Goal: Task Accomplishment & Management: Complete application form

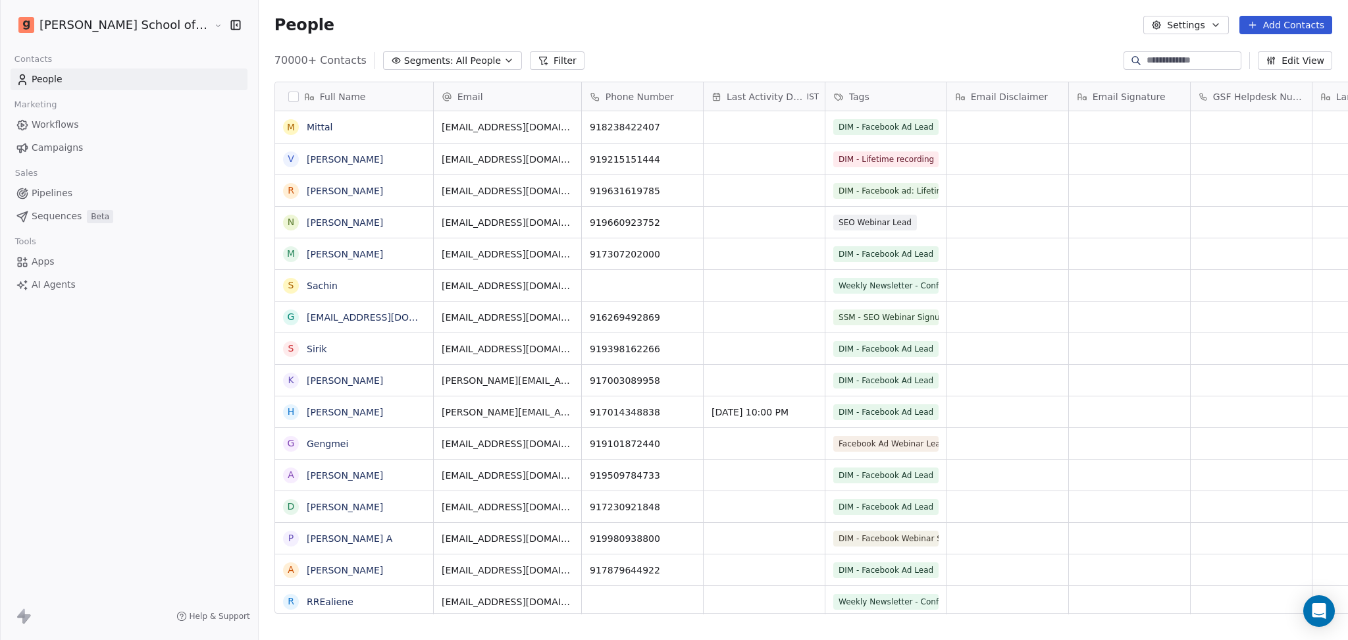
scroll to position [549, 1126]
click at [1123, 24] on button "Settings" at bounding box center [1185, 25] width 85 height 18
click at [1123, 96] on span "Import" at bounding box center [1194, 96] width 30 height 14
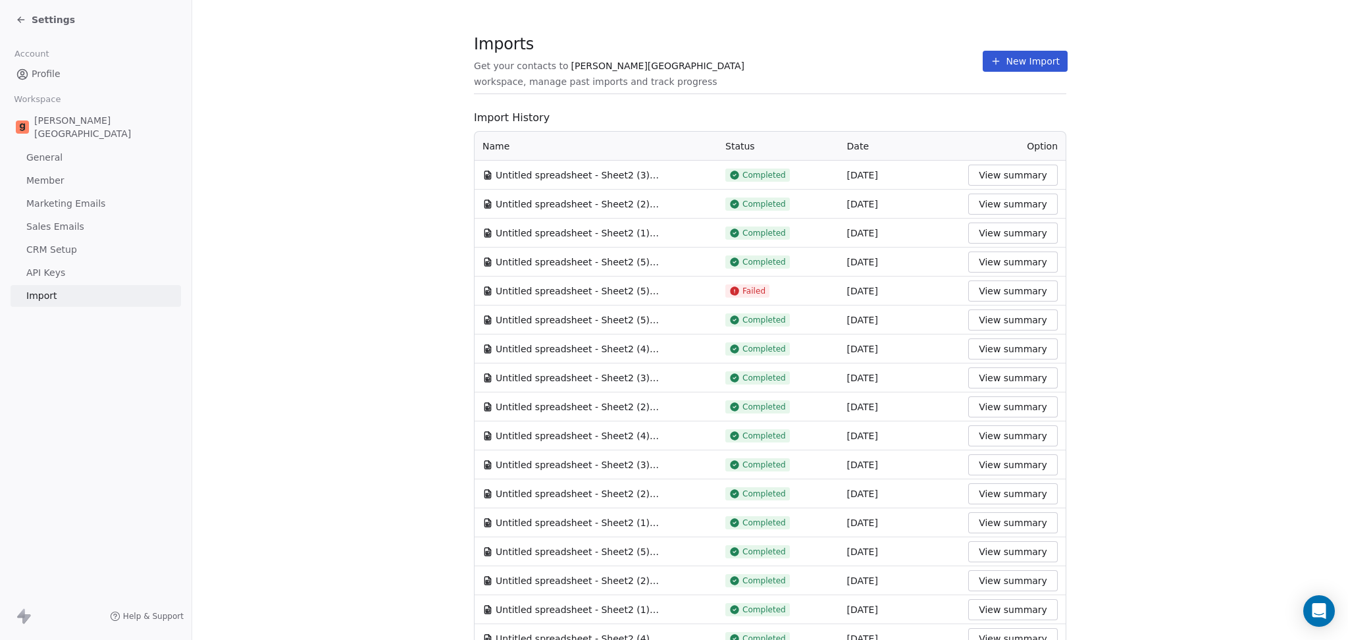
click at [981, 85] on section "Imports Get your contacts to [PERSON_NAME] School workspace, manage past import…" at bounding box center [770, 68] width 592 height 52
click at [990, 66] on icon at bounding box center [995, 61] width 11 height 11
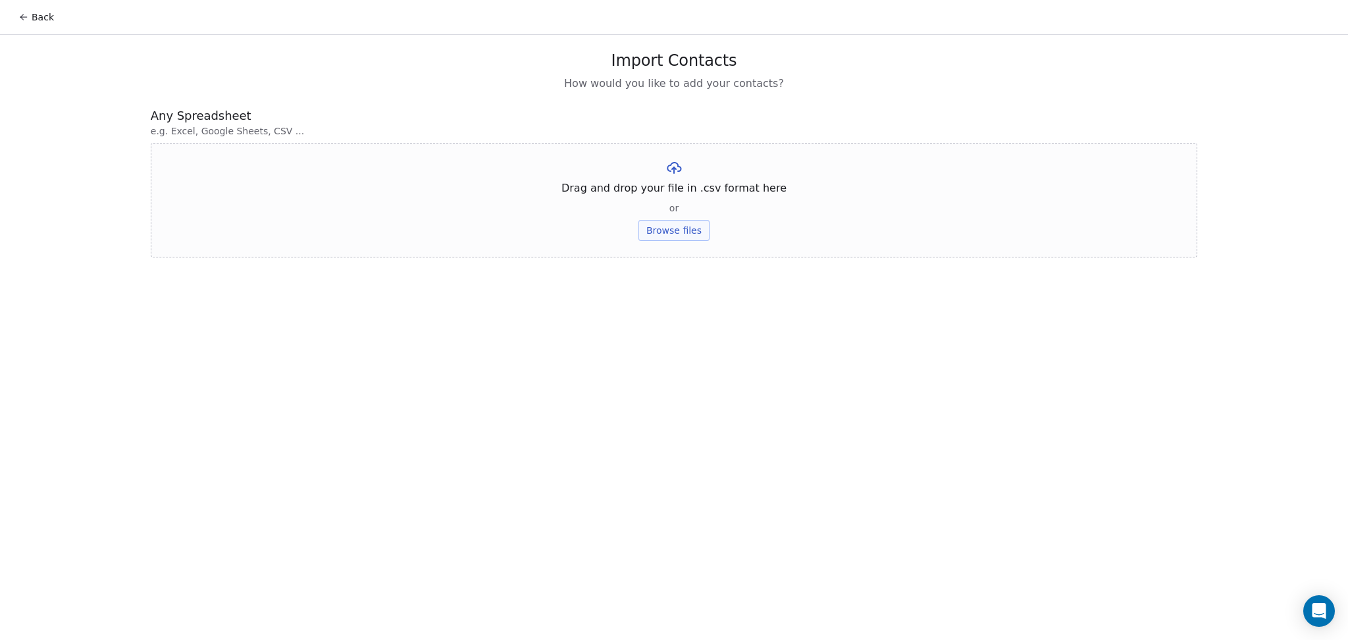
click at [702, 232] on button "Browse files" at bounding box center [673, 230] width 71 height 21
click at [669, 202] on button "Upload" at bounding box center [673, 193] width 48 height 21
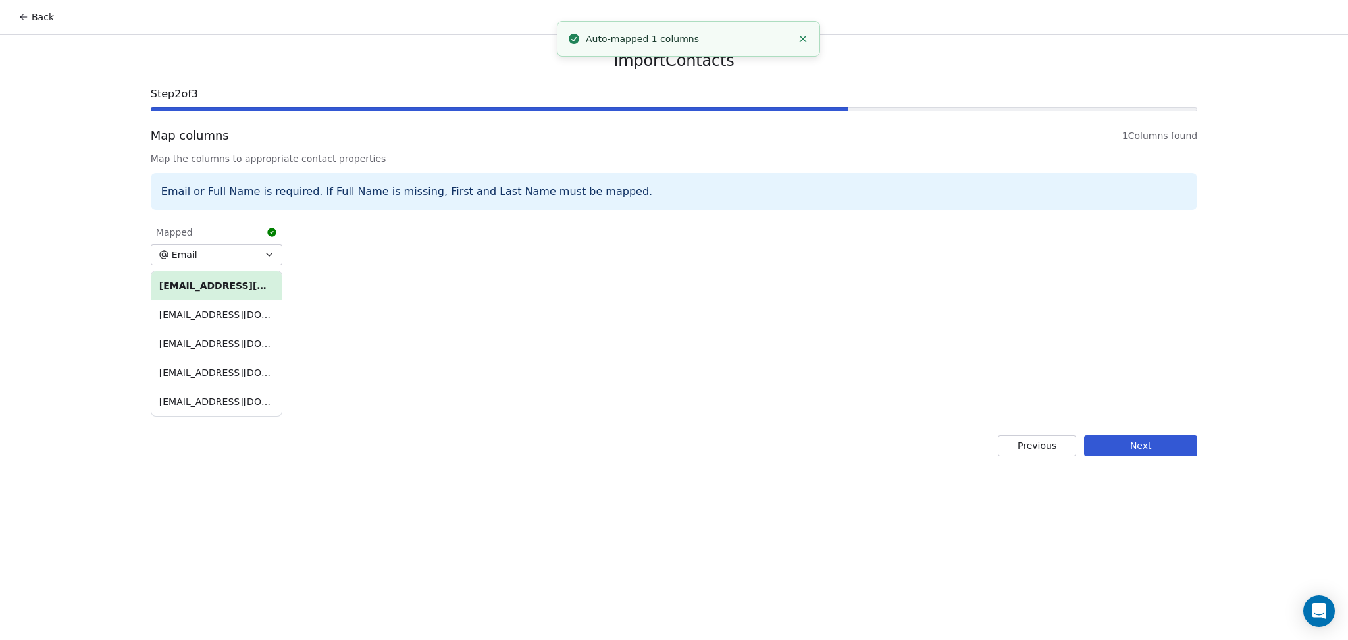
click at [1109, 440] on button "Next" at bounding box center [1140, 445] width 113 height 21
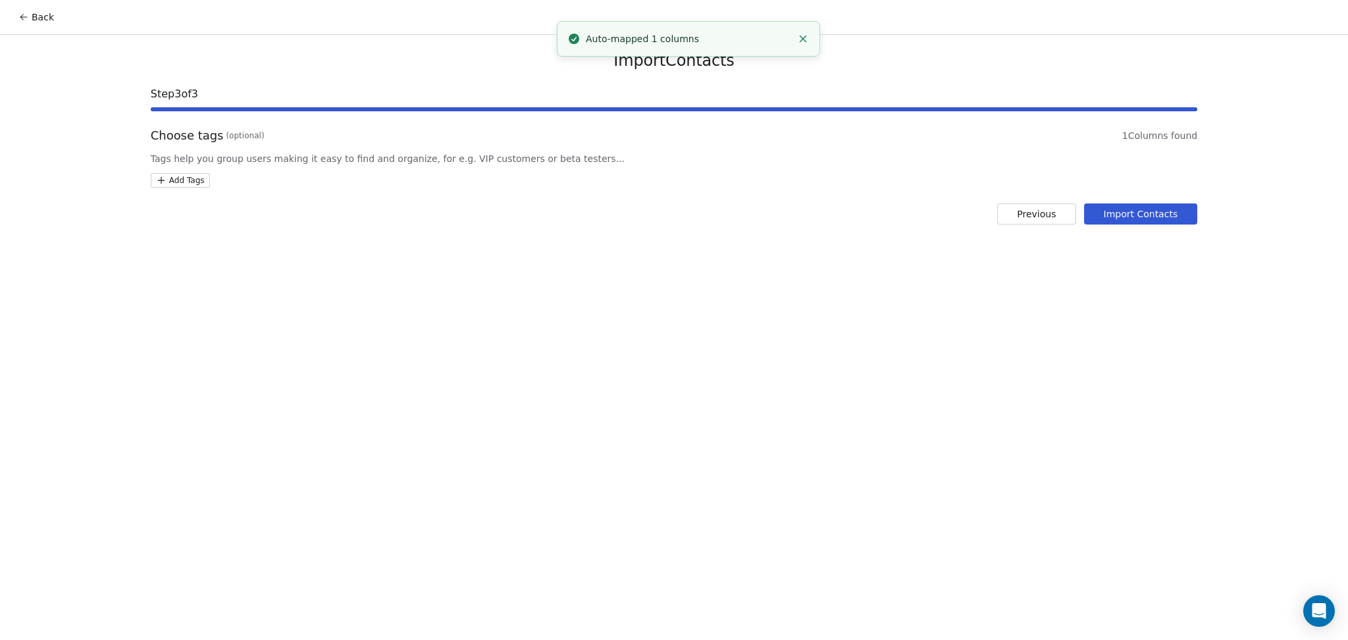
click at [194, 182] on html "Back Import Contacts Step 3 of 3 Choose tags (optional) 1 Columns found Tags he…" at bounding box center [674, 320] width 1348 height 640
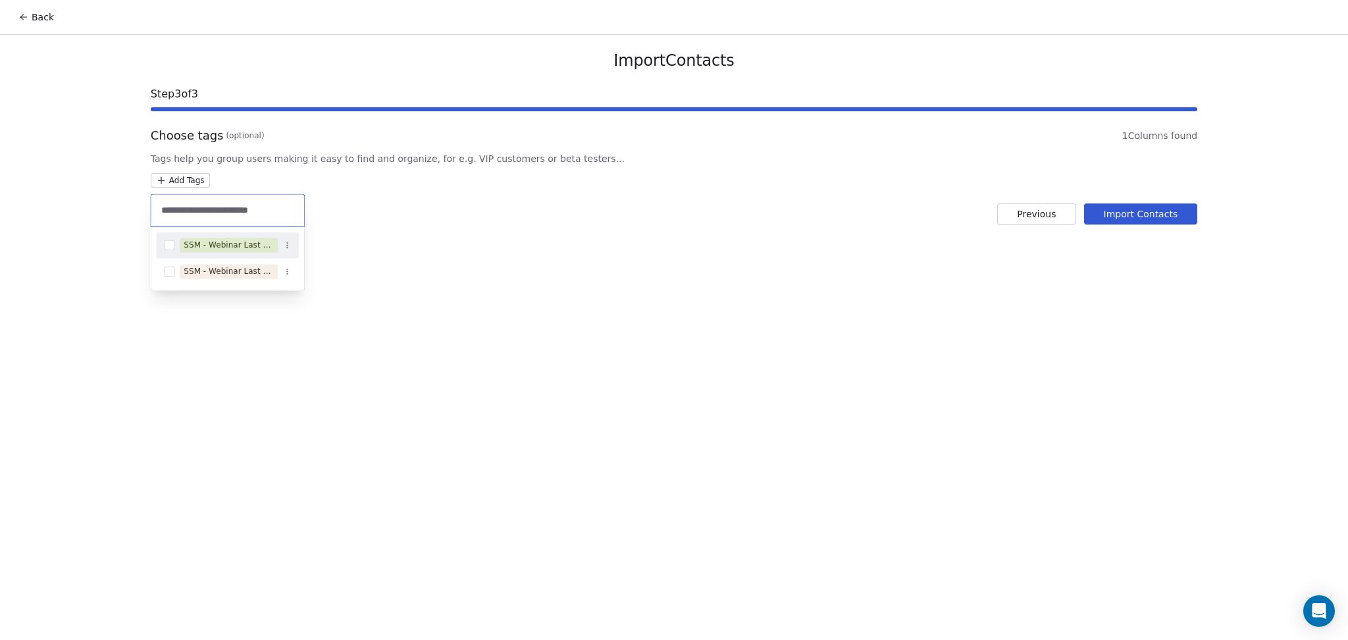
type input "**********"
click at [270, 245] on div "SSM - Webinar Last No Show" at bounding box center [229, 245] width 90 height 12
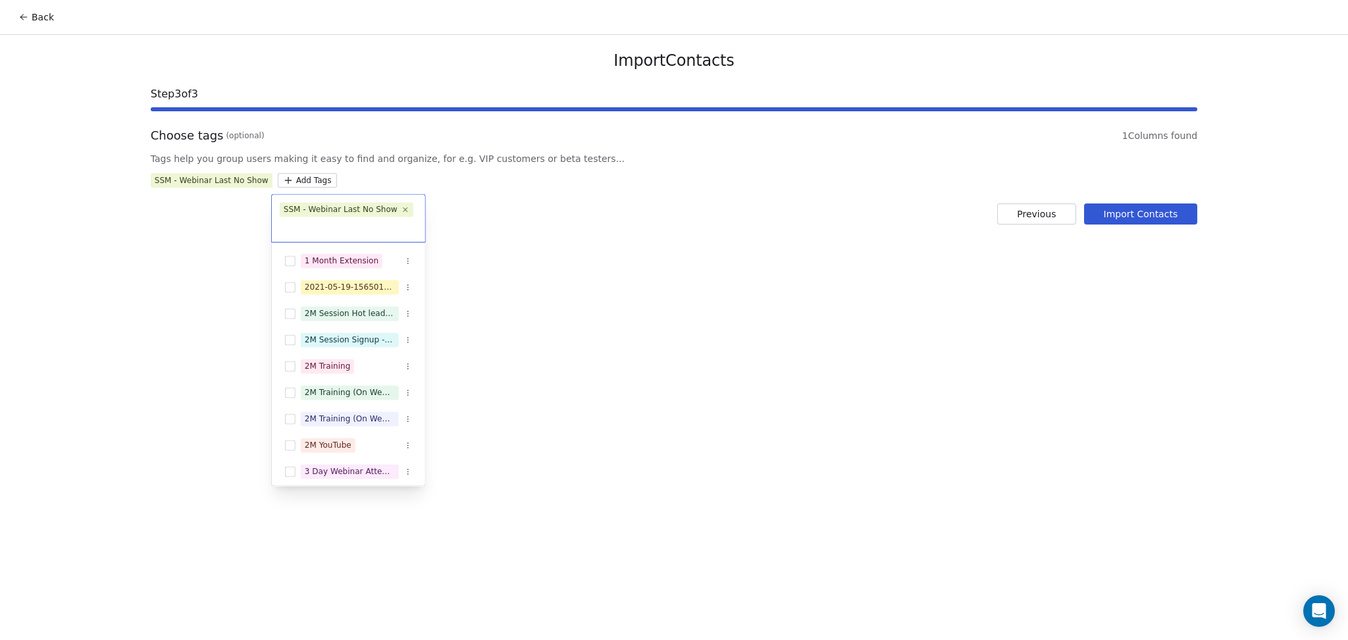
click at [521, 241] on html "Back Import Contacts Step 3 of 3 Choose tags (optional) 1 Columns found Tags he…" at bounding box center [674, 320] width 1348 height 640
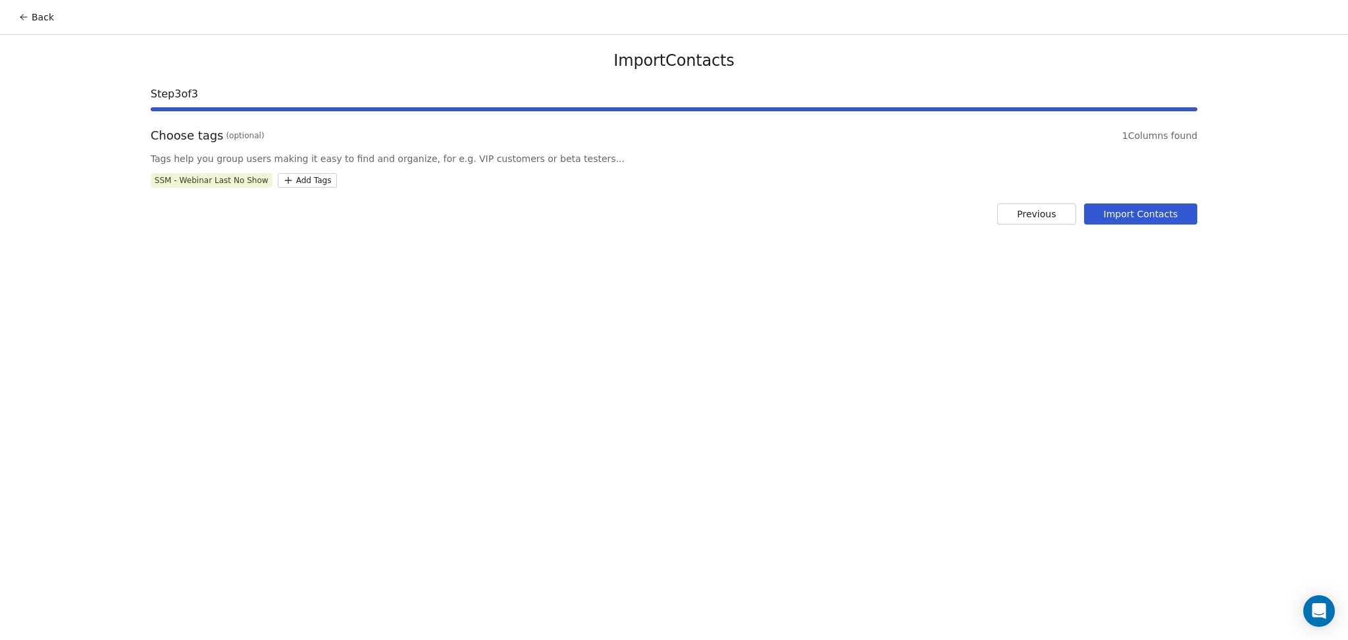
click at [1123, 215] on button "Import Contacts" at bounding box center [1141, 213] width 114 height 21
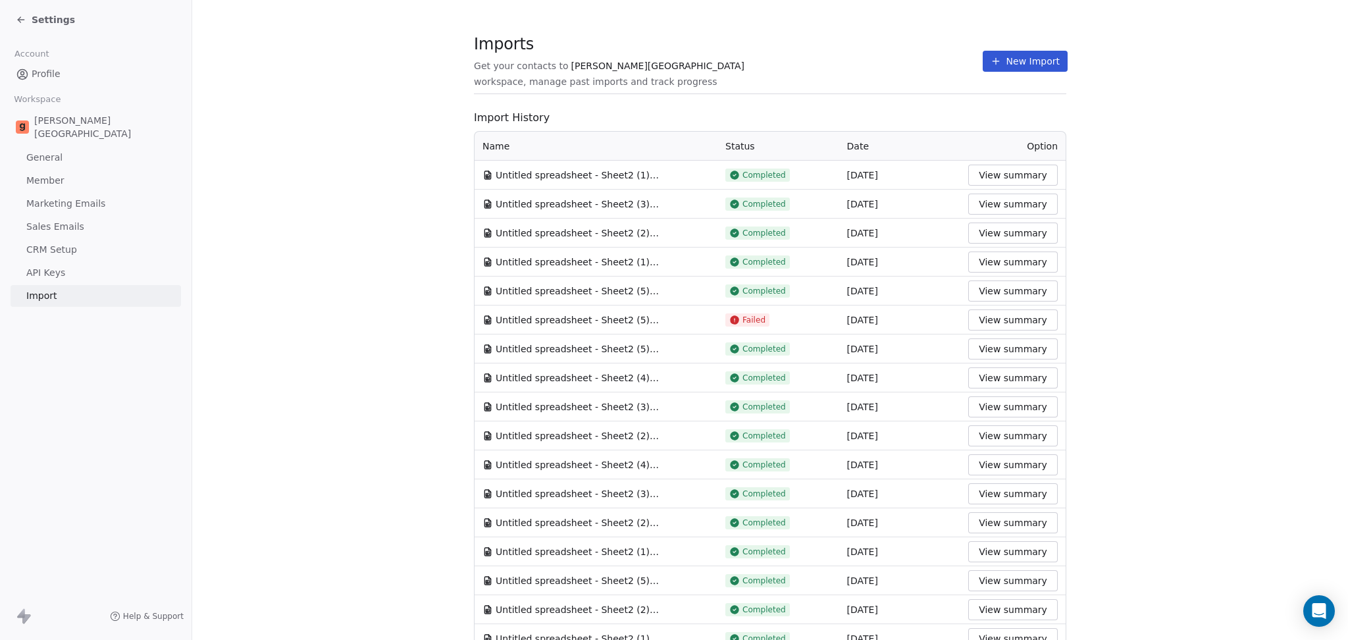
click at [994, 52] on button "New Import" at bounding box center [1024, 61] width 85 height 21
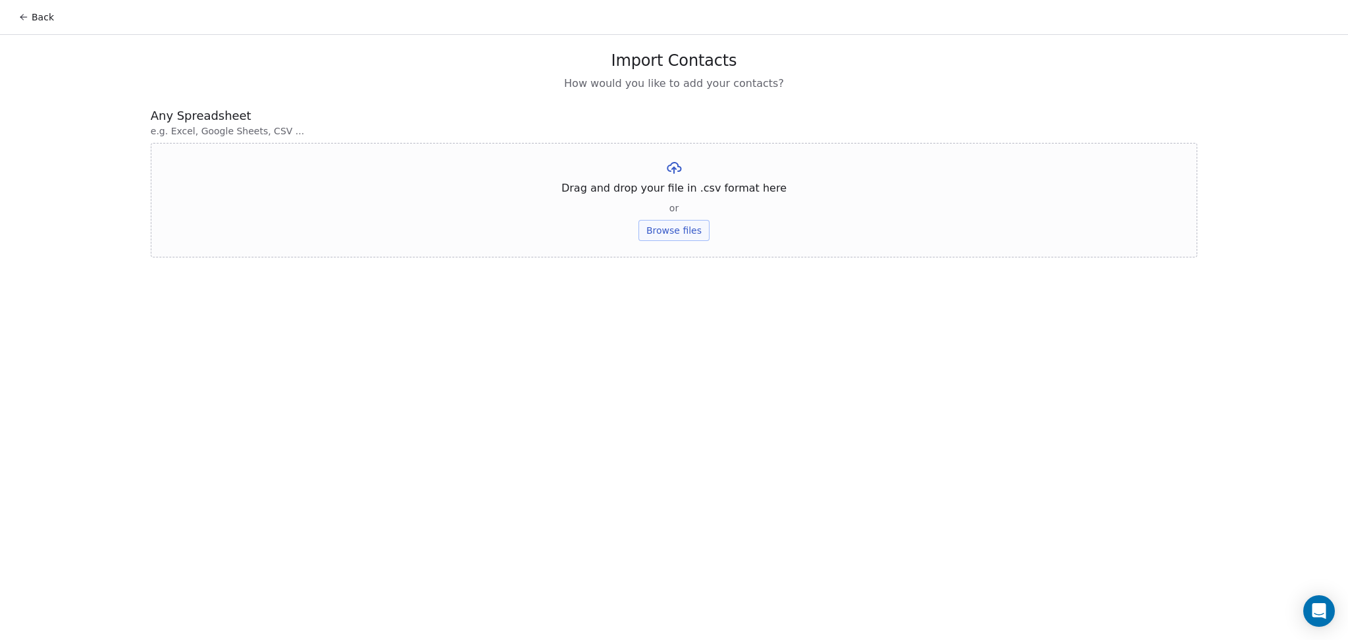
click at [647, 234] on button "Browse files" at bounding box center [673, 230] width 71 height 21
click at [682, 195] on button "Upload" at bounding box center [673, 193] width 48 height 21
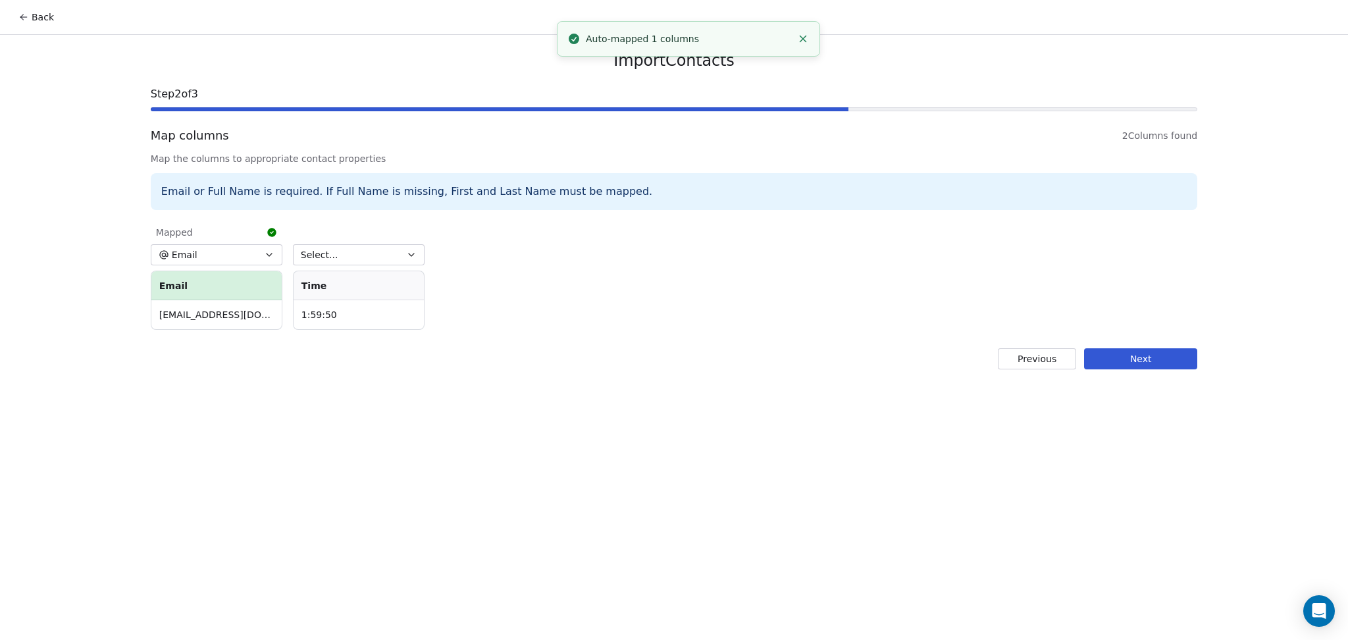
click at [236, 262] on button "Email" at bounding box center [217, 254] width 132 height 21
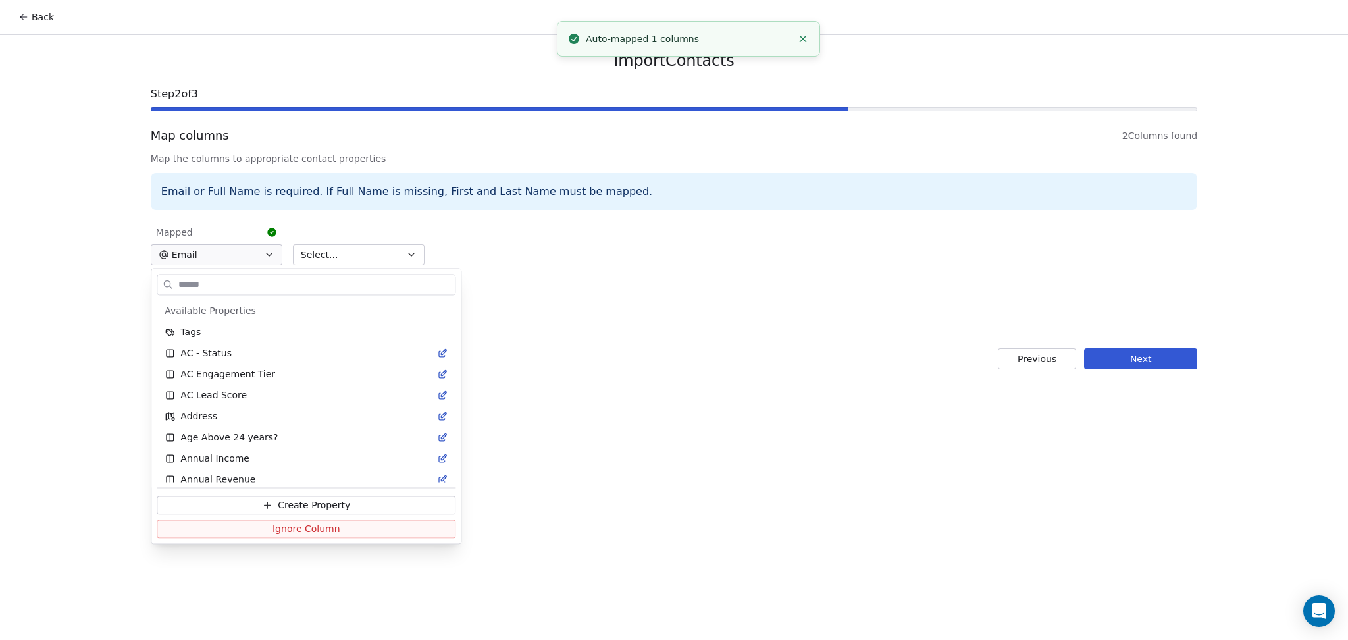
scroll to position [555, 0]
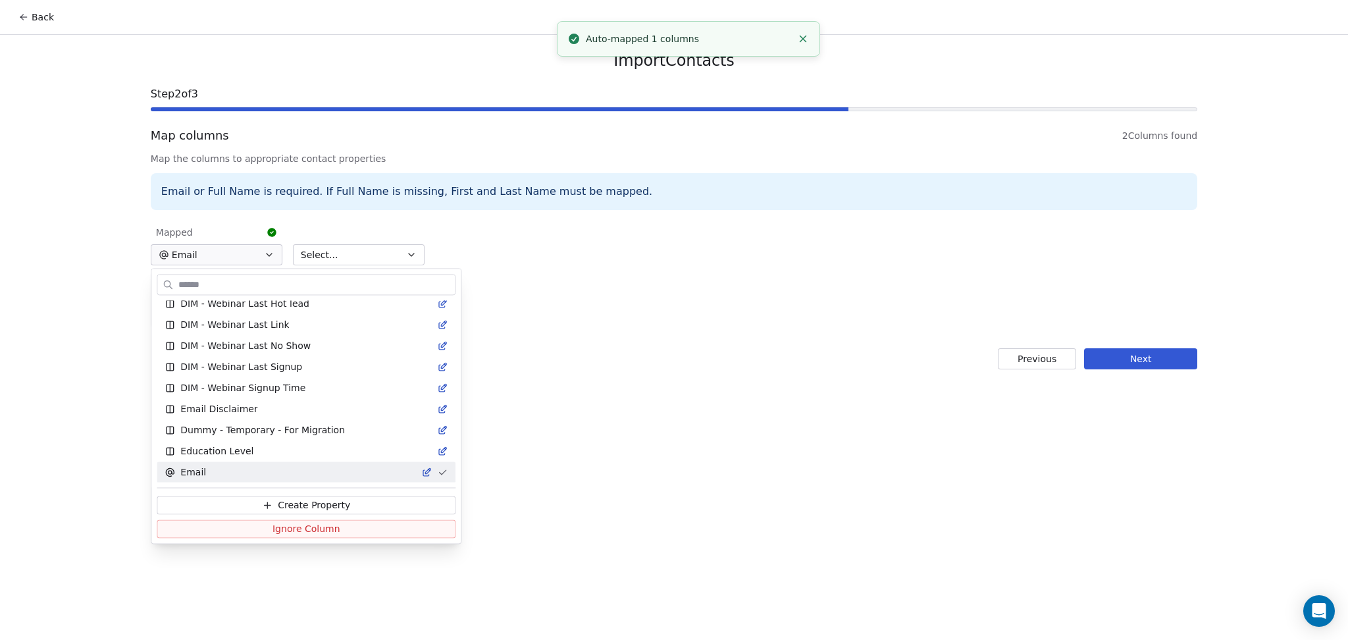
click at [367, 252] on html "Back Import Contacts Step 2 of 3 Map columns 2 Columns found Map the columns to…" at bounding box center [674, 320] width 1348 height 640
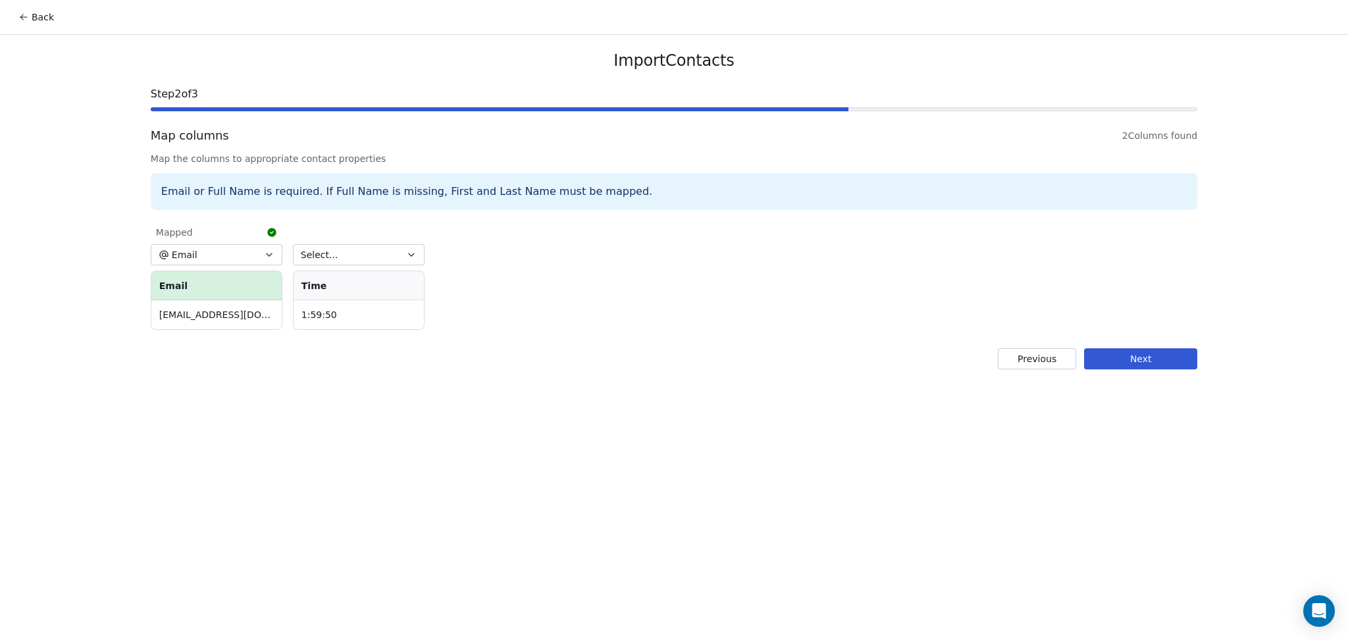
click at [367, 253] on button "Select..." at bounding box center [359, 254] width 132 height 21
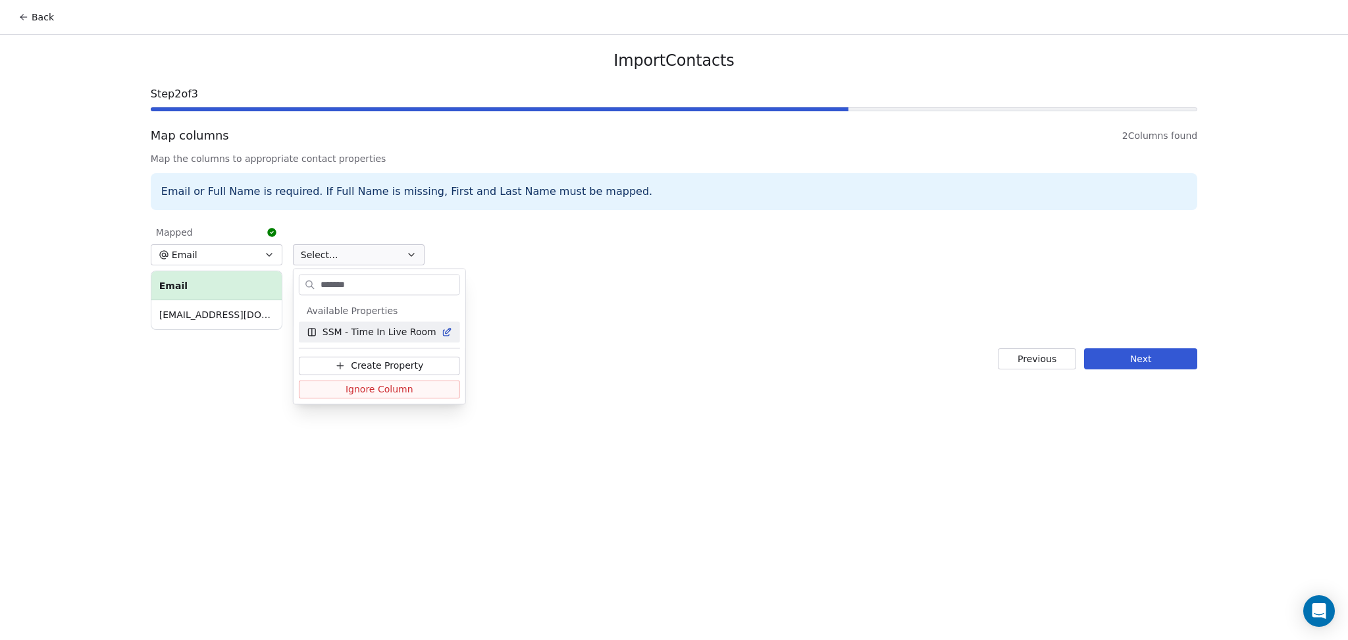
type input "*******"
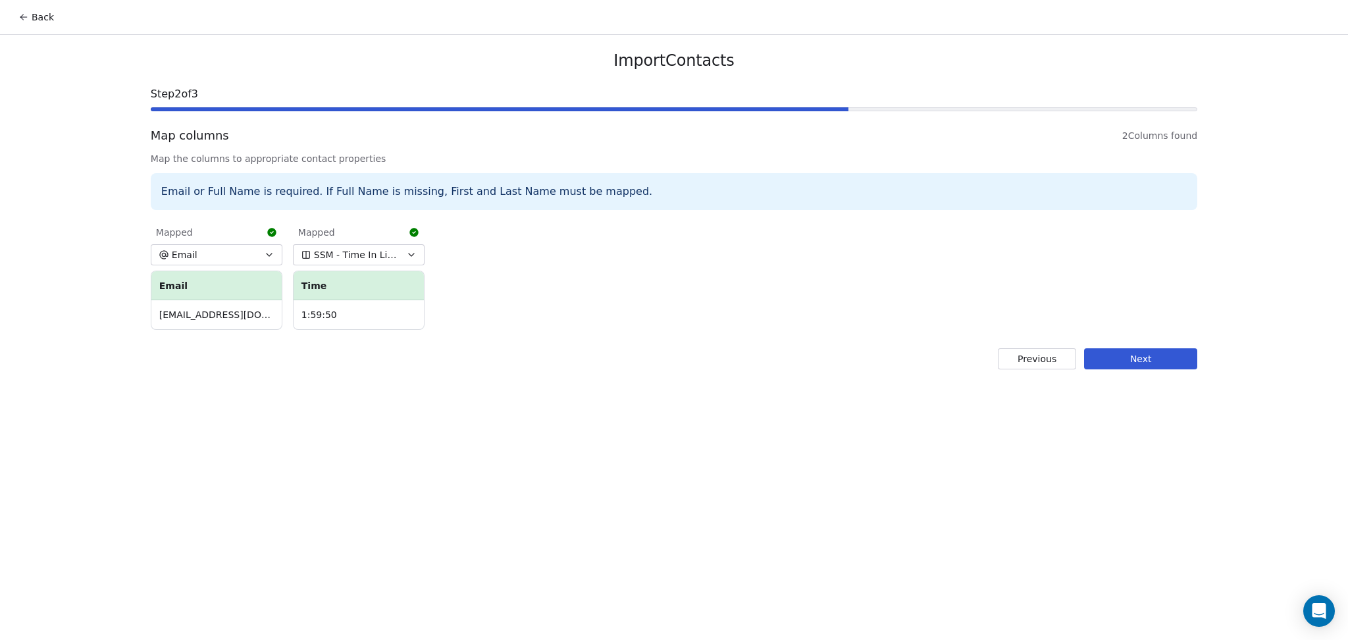
click at [1123, 360] on button "Next" at bounding box center [1140, 358] width 113 height 21
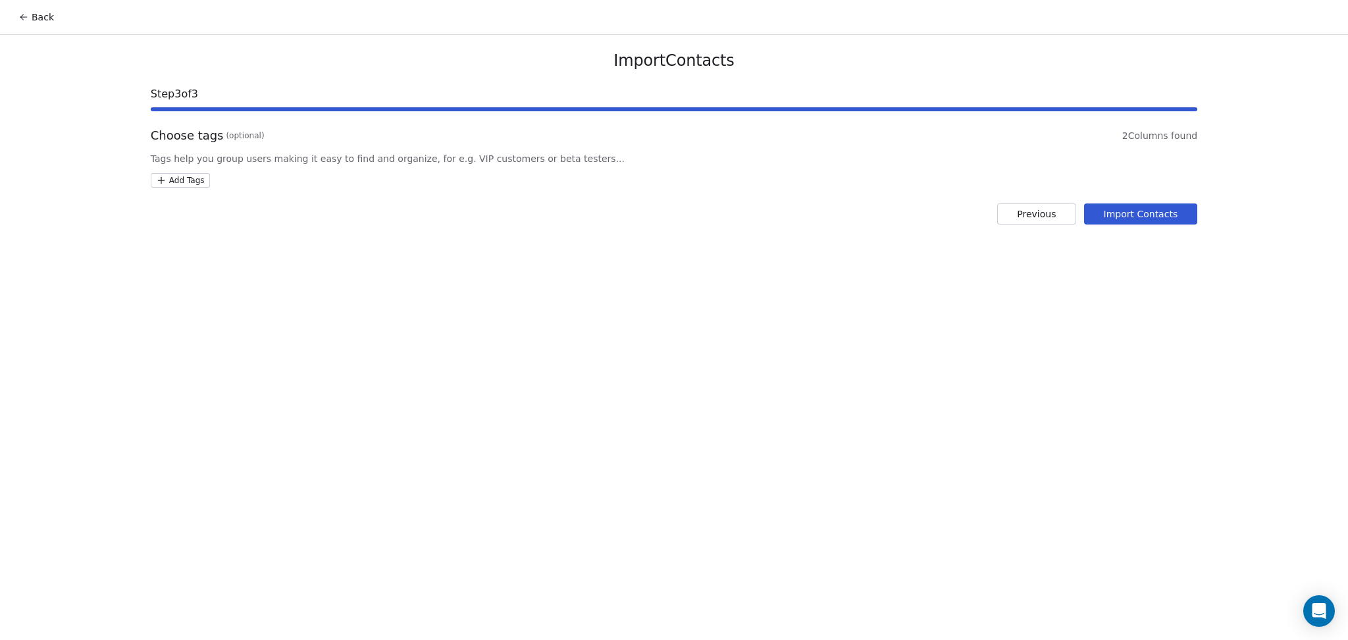
click at [187, 174] on html "Back Import Contacts Step 3 of 3 Choose tags (optional) 2 Columns found Tags he…" at bounding box center [674, 320] width 1348 height 640
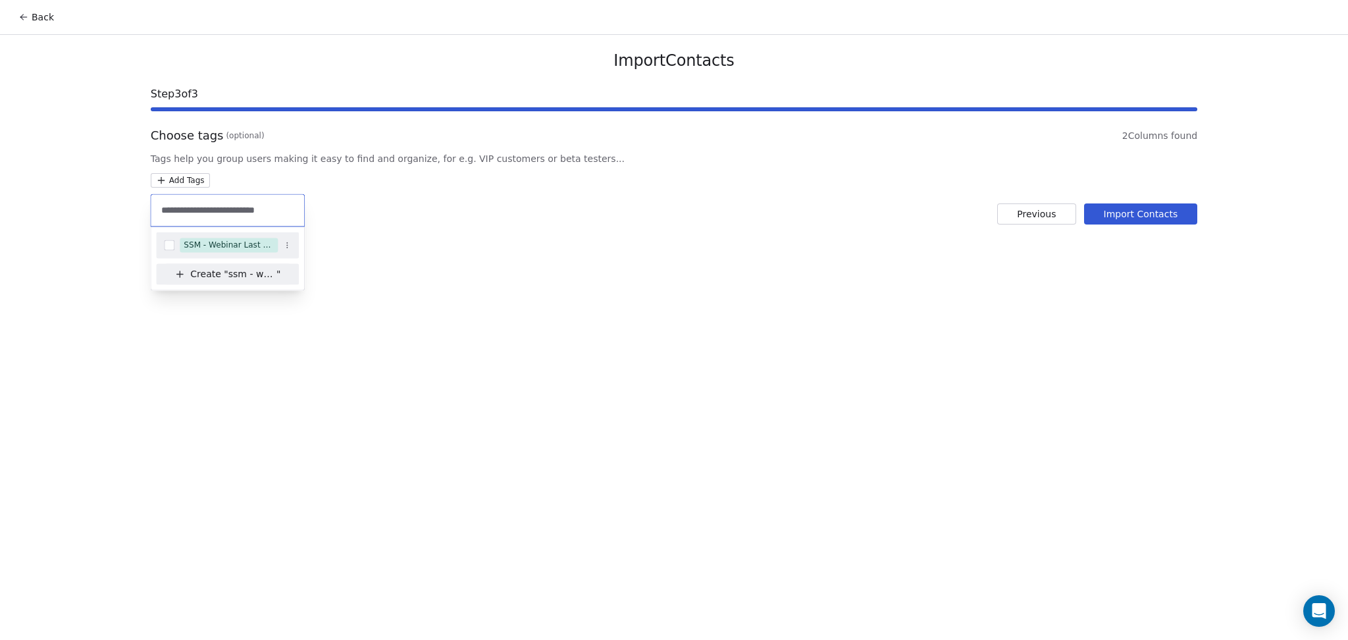
type input "**********"
click at [223, 241] on div "SSM - Webinar Last Attended (Less Than 30 mins)" at bounding box center [229, 245] width 90 height 12
type input "**********"
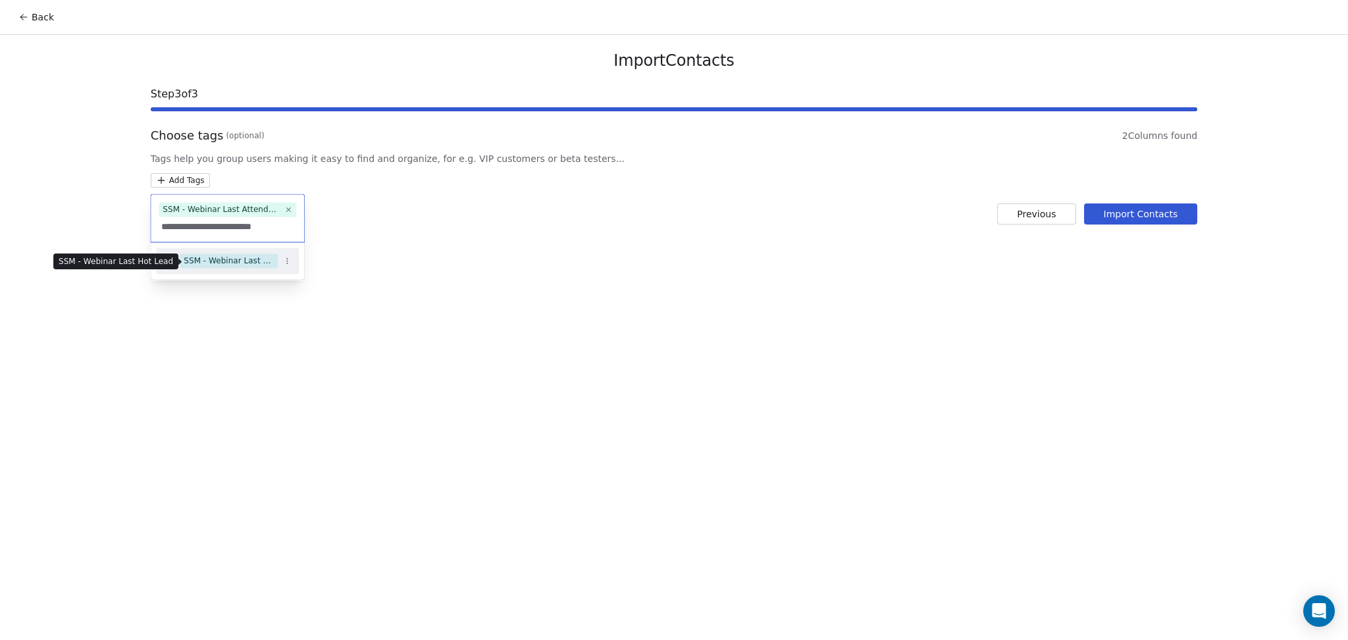
click at [242, 257] on div "SSM - Webinar Last Hot Lead" at bounding box center [229, 261] width 90 height 12
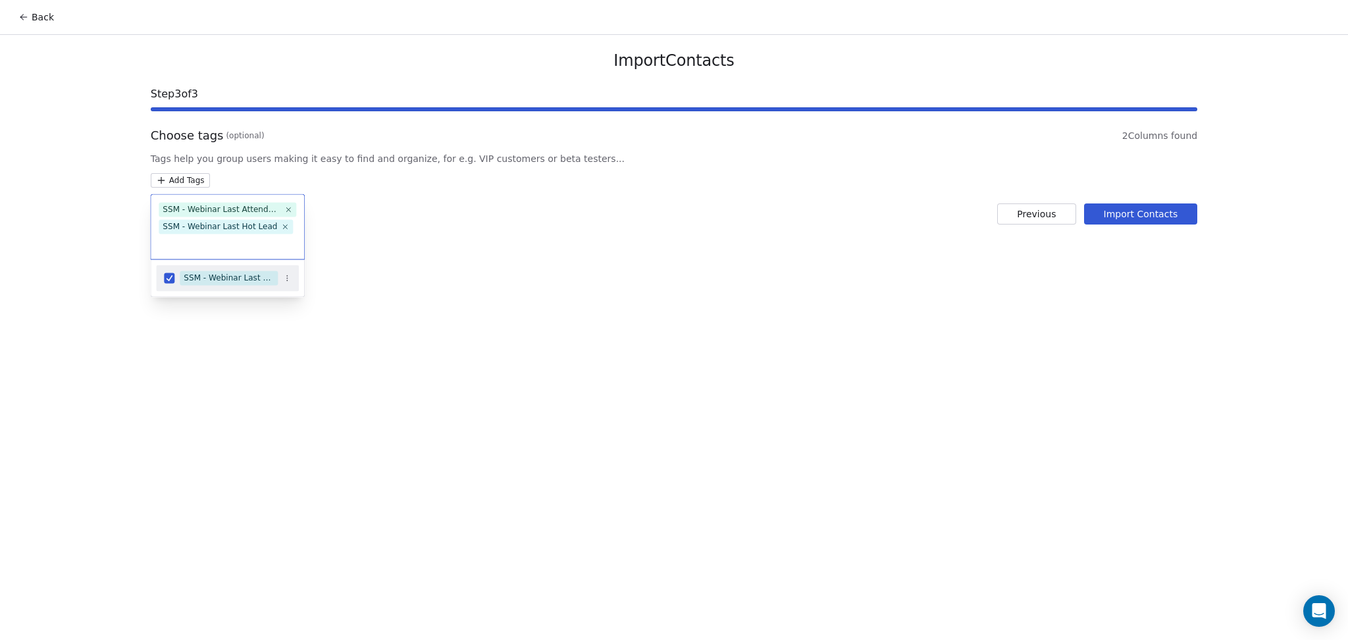
click at [457, 244] on html "Back Import Contacts Step 3 of 3 Choose tags (optional) 2 Columns found Tags he…" at bounding box center [674, 320] width 1348 height 640
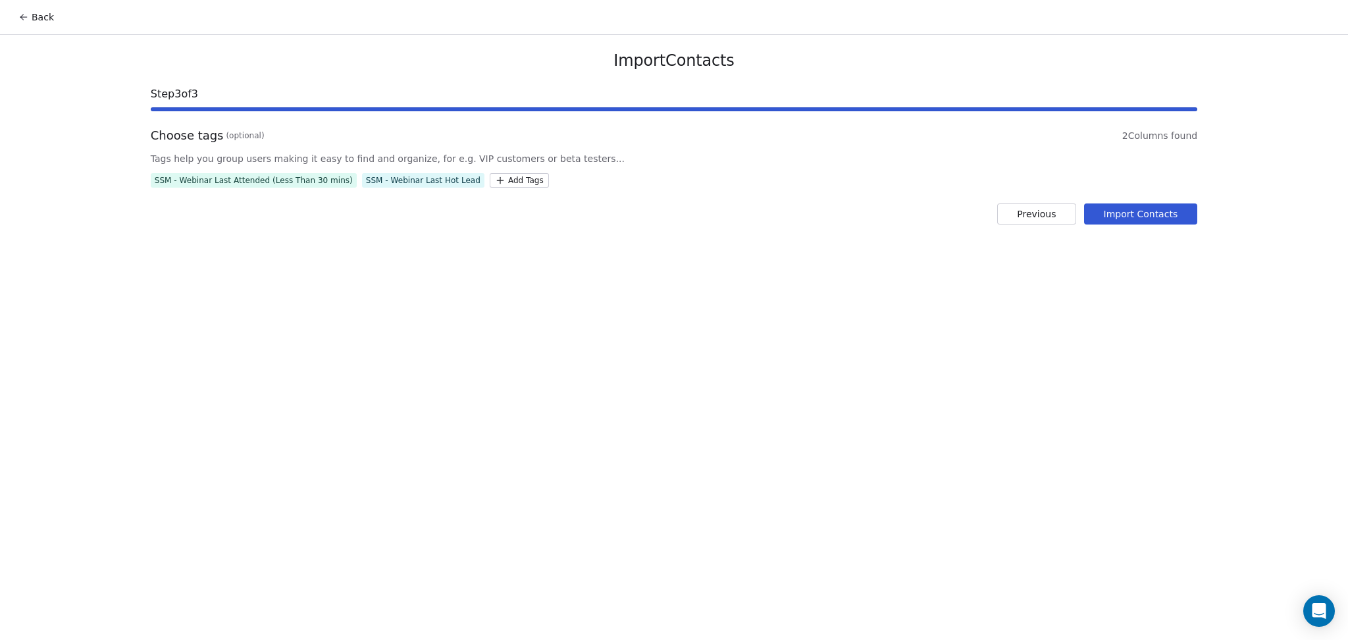
click at [1123, 213] on button "Import Contacts" at bounding box center [1141, 213] width 114 height 21
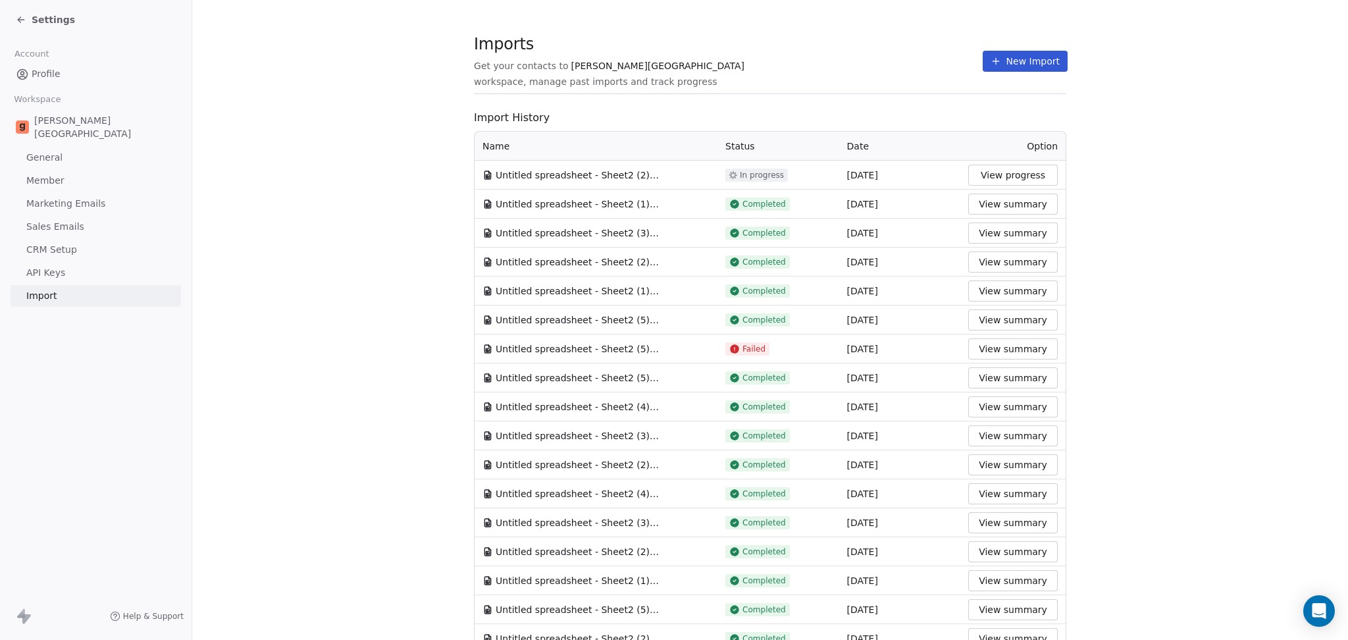
click at [783, 93] on span at bounding box center [770, 93] width 592 height 1
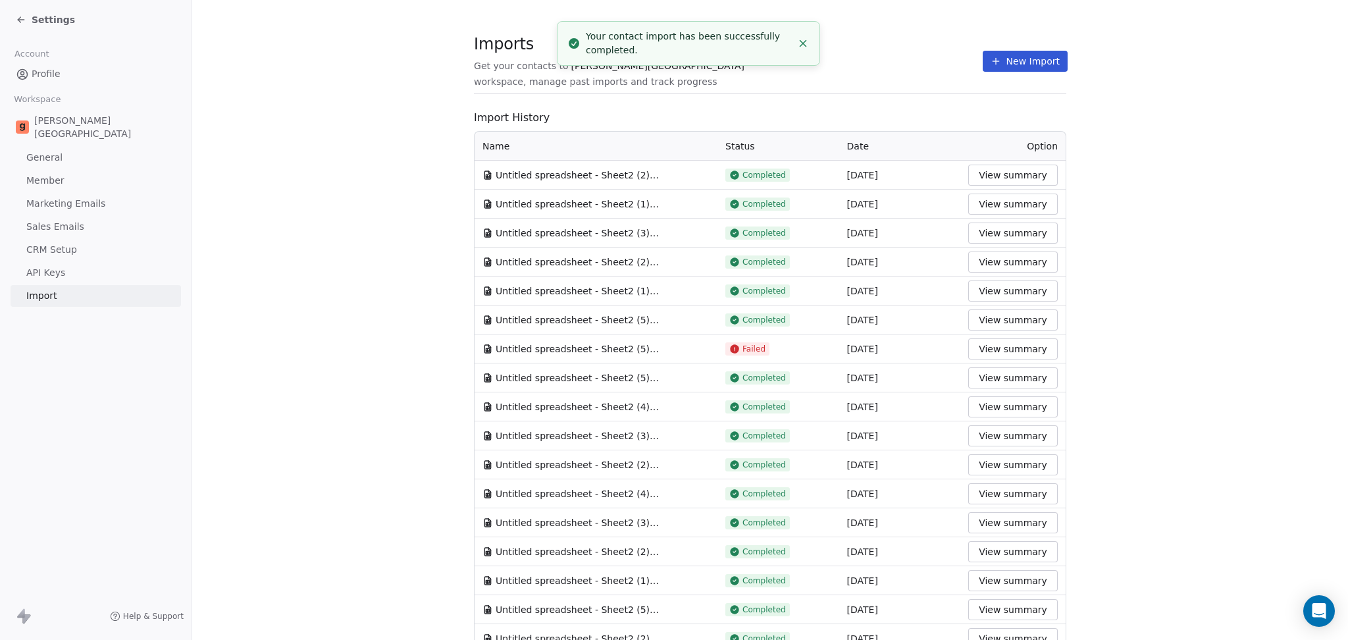
click at [997, 70] on button "New Import" at bounding box center [1024, 61] width 85 height 21
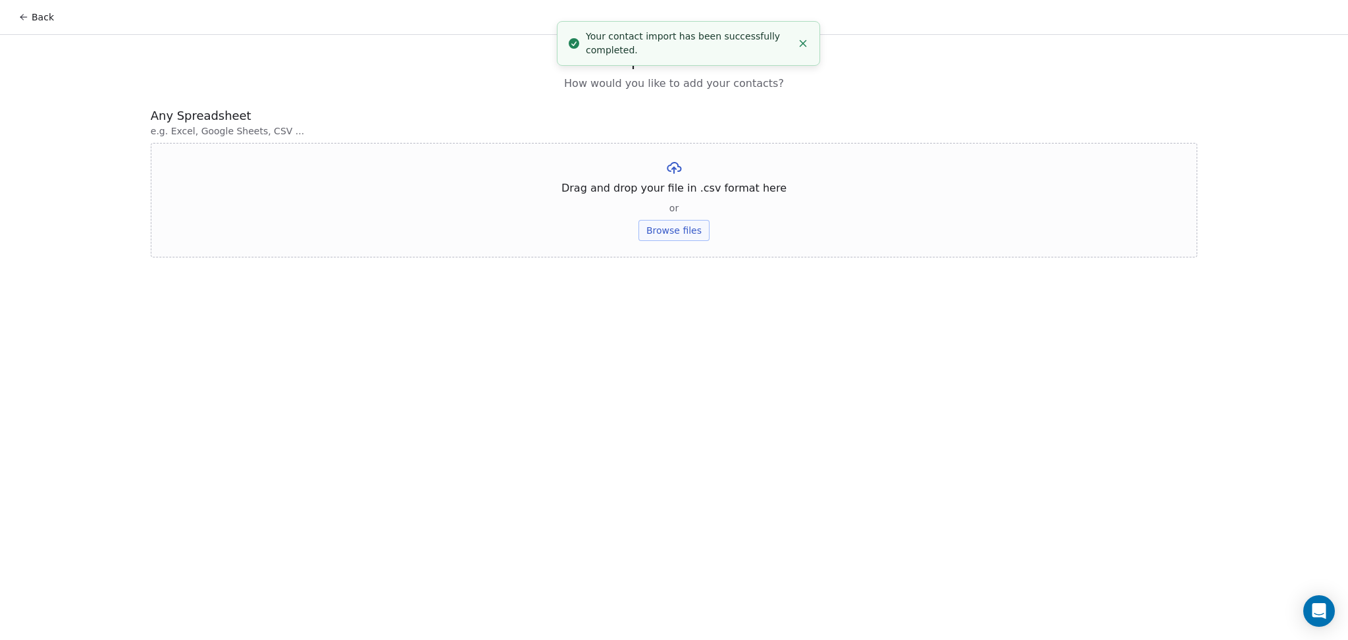
click at [658, 237] on button "Browse files" at bounding box center [673, 230] width 71 height 21
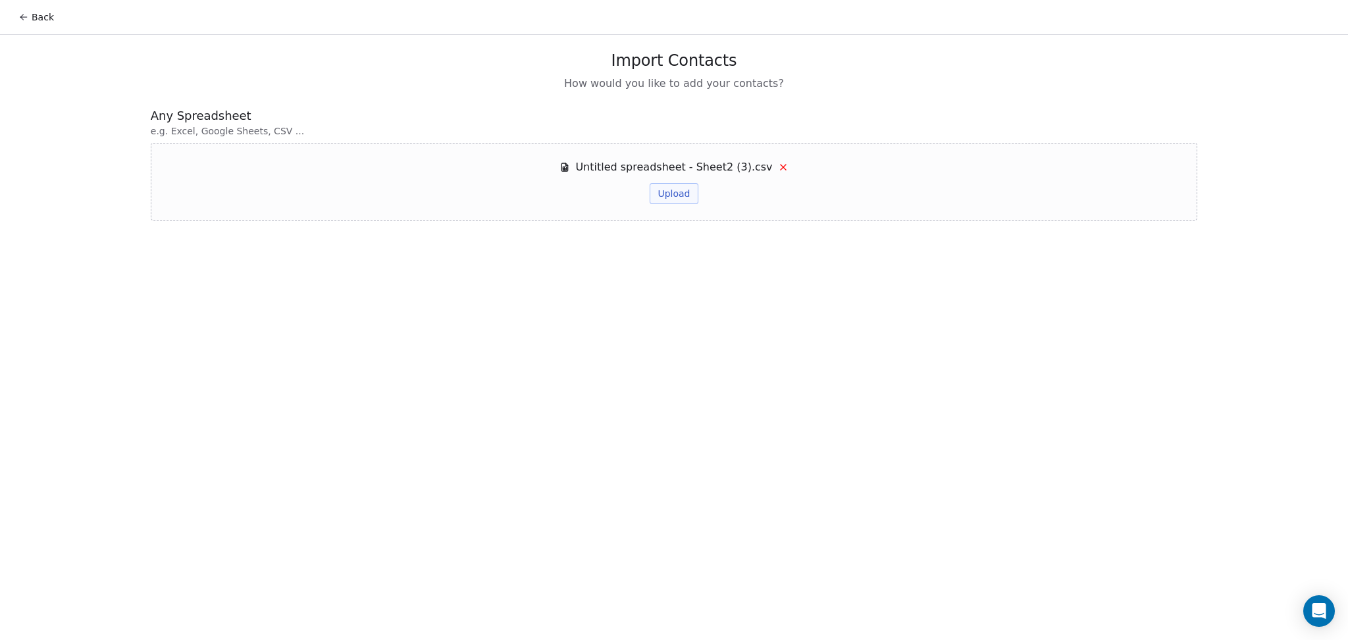
click at [672, 192] on button "Upload" at bounding box center [673, 193] width 48 height 21
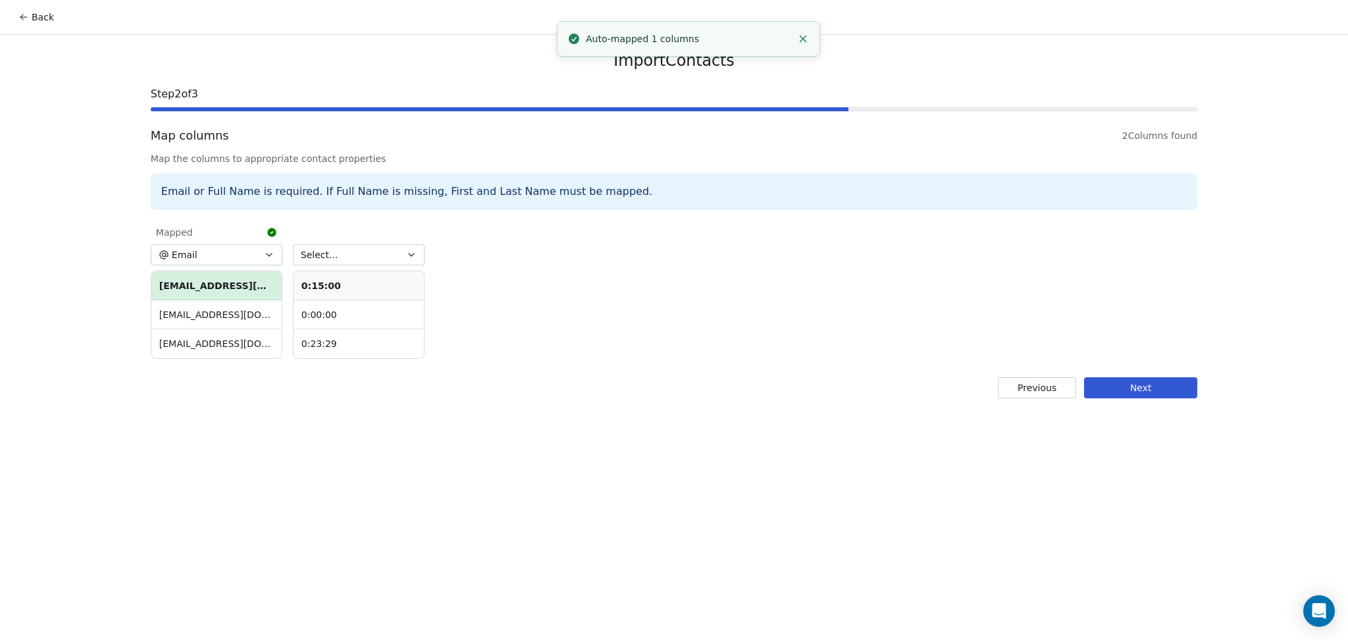
click at [312, 254] on span "Select..." at bounding box center [320, 254] width 38 height 13
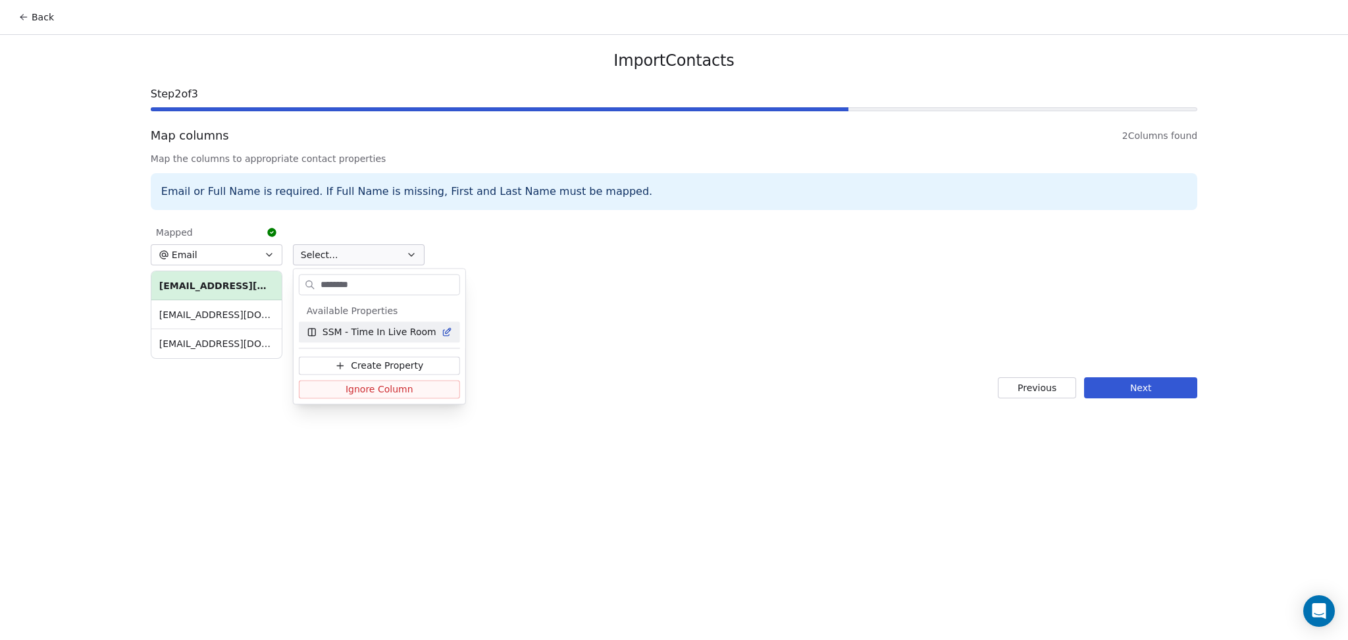
type input "*********"
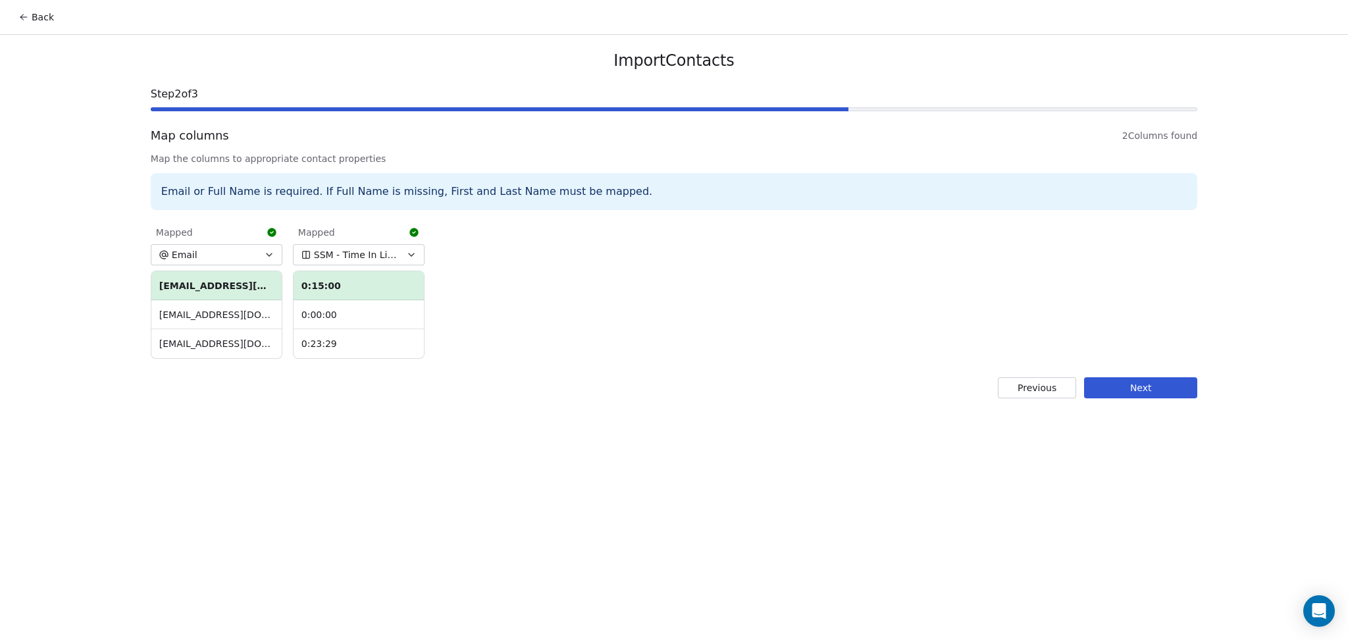
click at [1121, 393] on button "Next" at bounding box center [1140, 387] width 113 height 21
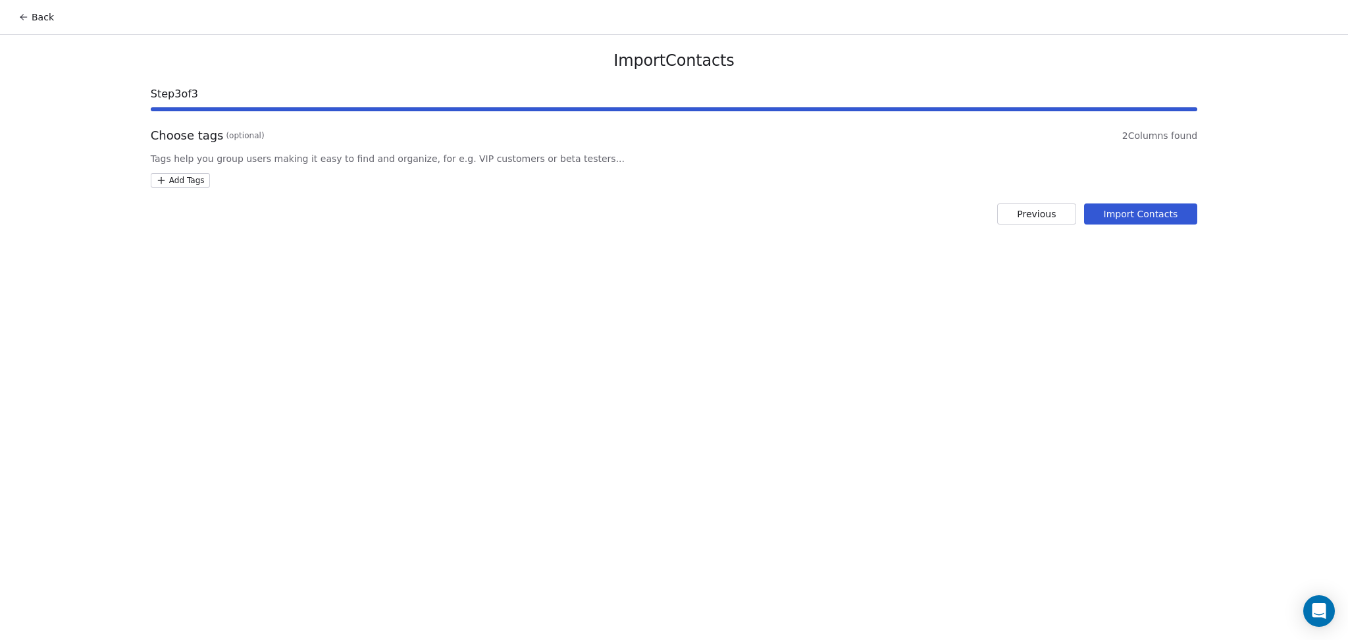
click at [191, 182] on html "Back Import Contacts Step 3 of 3 Choose tags (optional) 2 Columns found Tags he…" at bounding box center [674, 320] width 1348 height 640
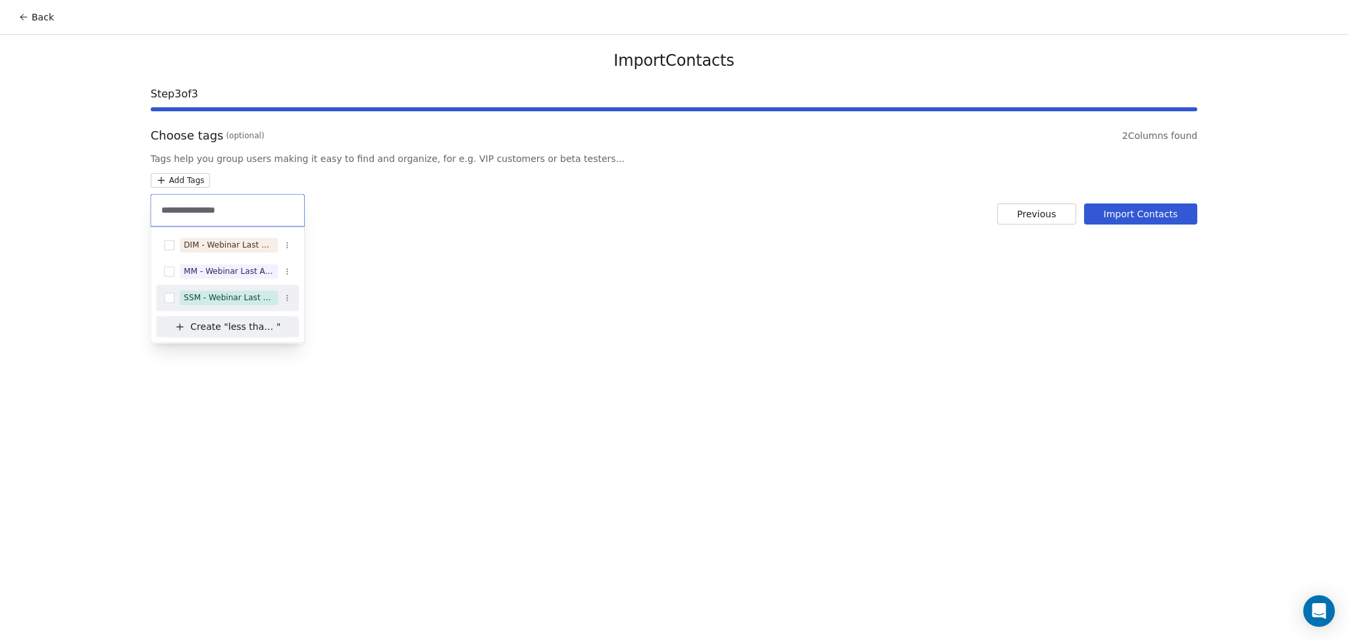
type input "**********"
click at [244, 290] on span "SSM - Webinar Last Attended (Less Than 30 mins)" at bounding box center [229, 297] width 98 height 14
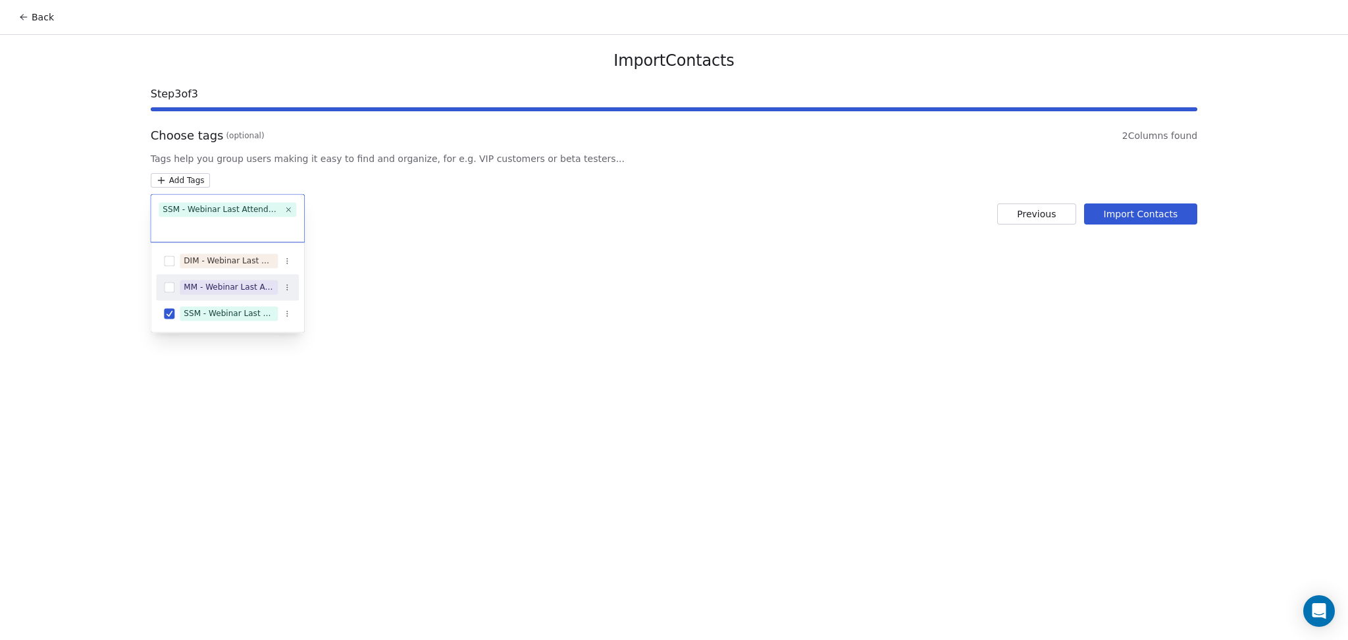
click at [672, 222] on html "Back Import Contacts Step 3 of 3 Choose tags (optional) 2 Columns found Tags he…" at bounding box center [674, 320] width 1348 height 640
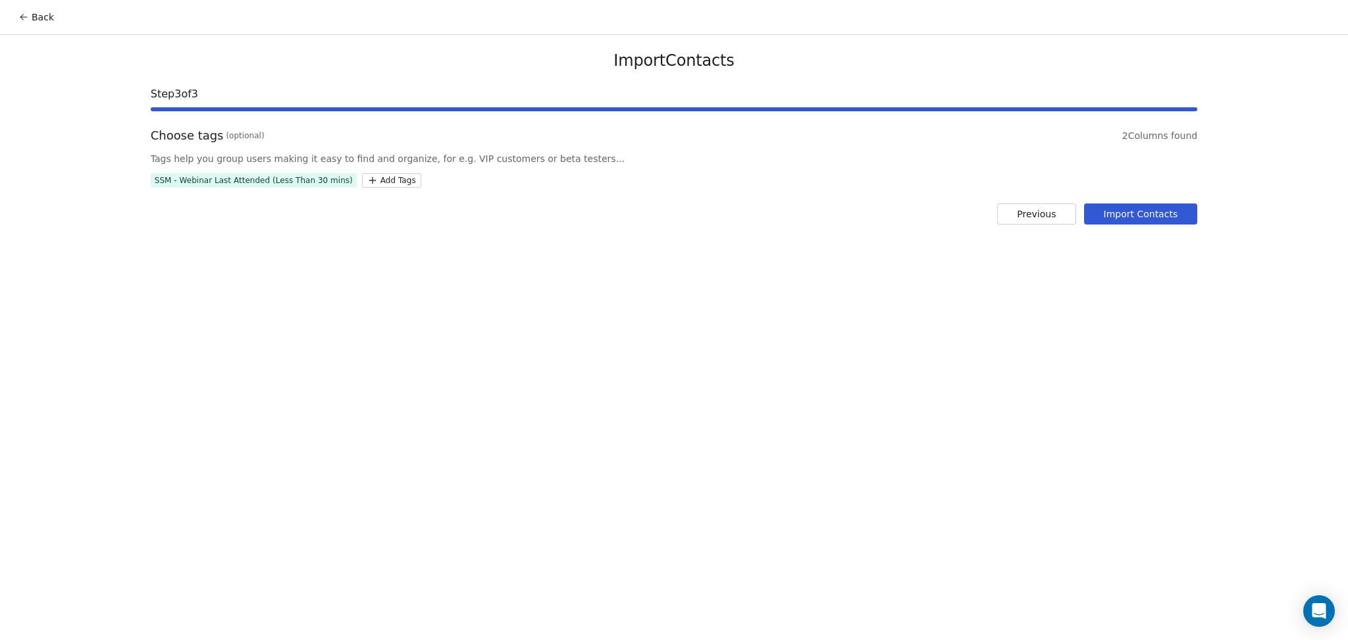
click at [1118, 215] on button "Import Contacts" at bounding box center [1141, 213] width 114 height 21
